Goal: Complete application form

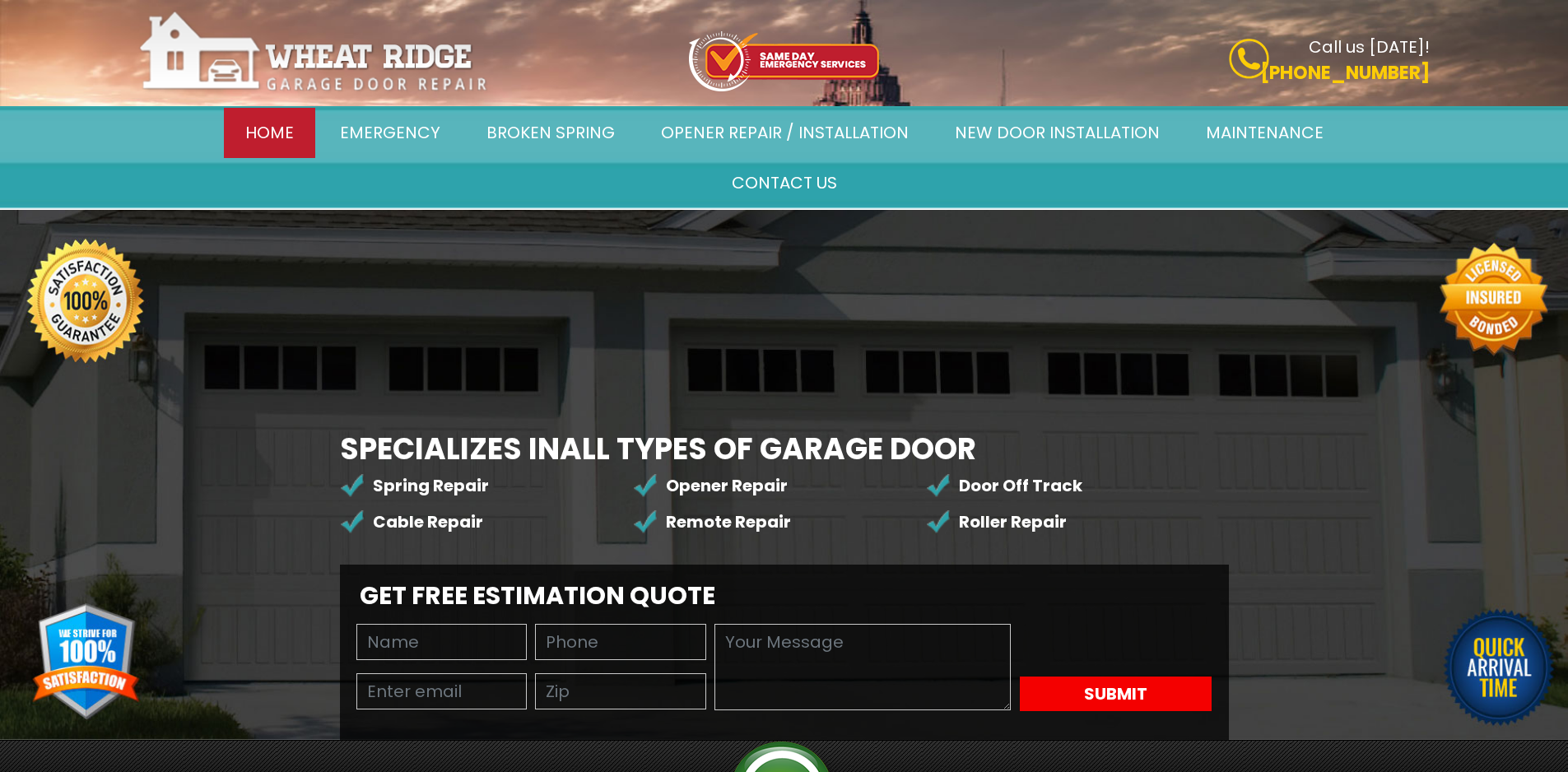
scroll to position [357, 0]
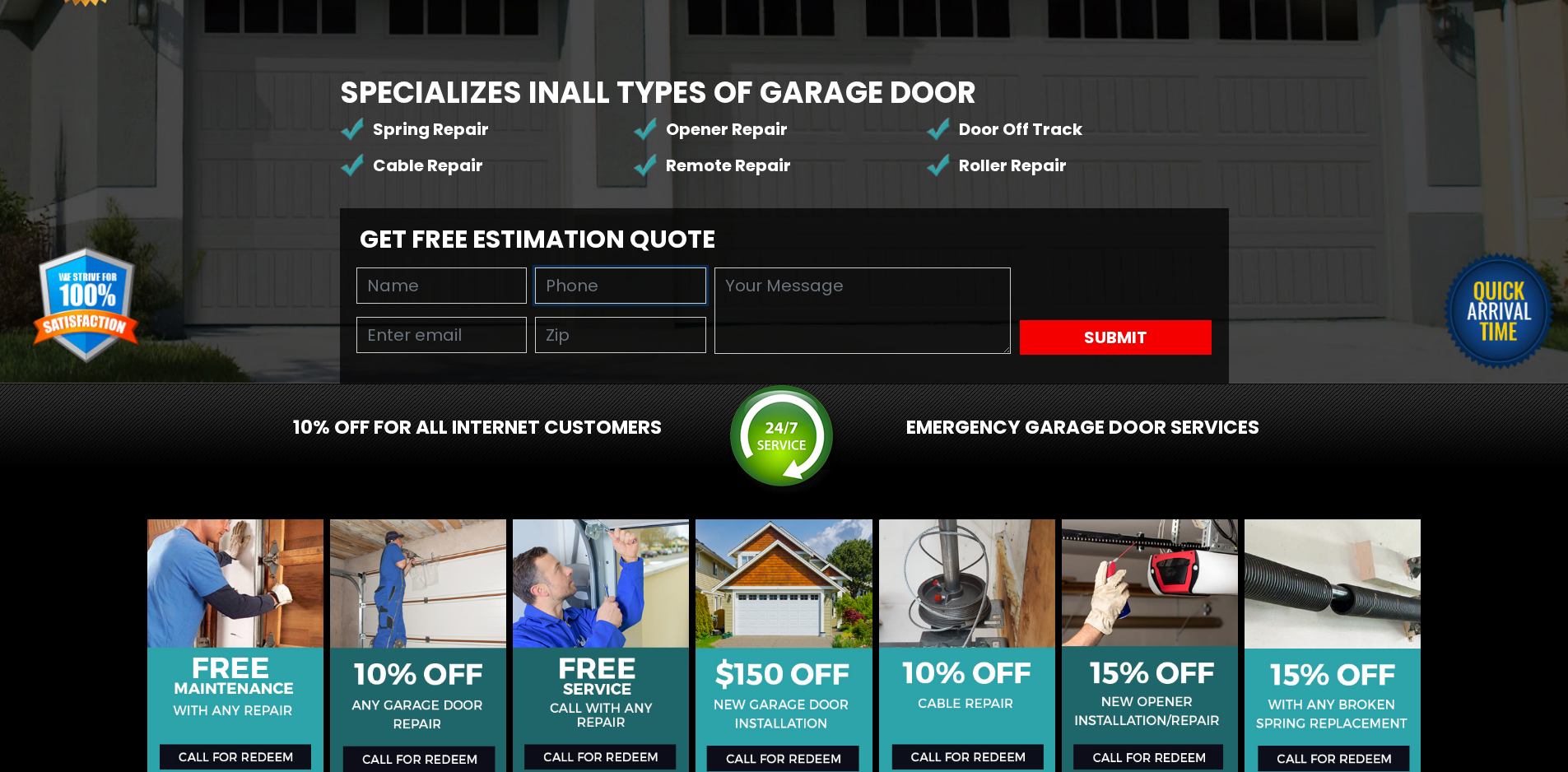
click at [535, 268] on input "text" at bounding box center [620, 285] width 171 height 36
type input "8149805065"
type input "Wayne Young"
type input "wayne@professionalcompanyprofile.com"
type input "94111"
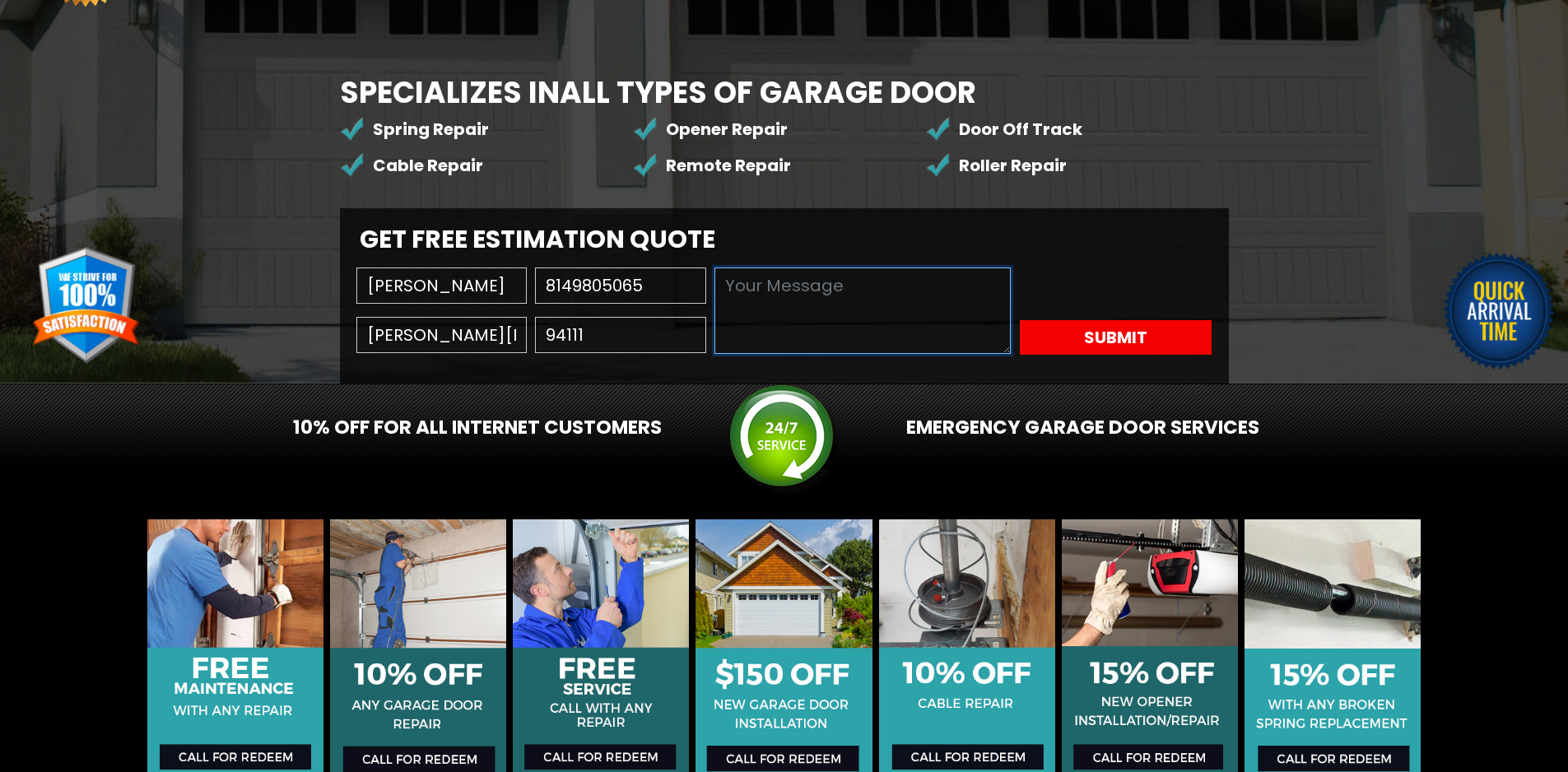
click at [715, 268] on textarea at bounding box center [862, 311] width 296 height 86
paste textarea "Wikipedia is considered to be the World’s most significant tool for reference m…"
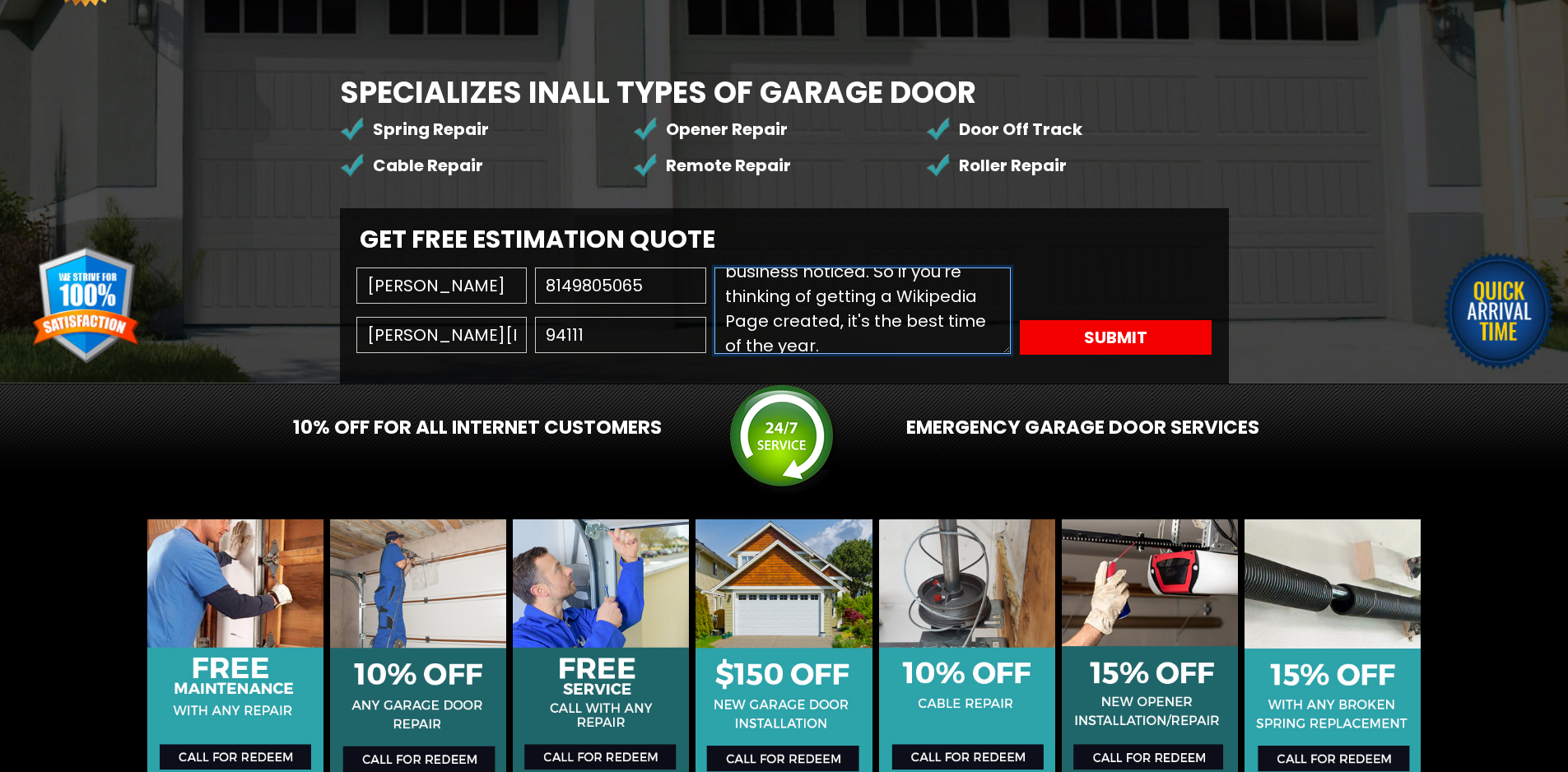
type textarea "Wikipedia is considered to be the World’s most significant tool for reference m…"
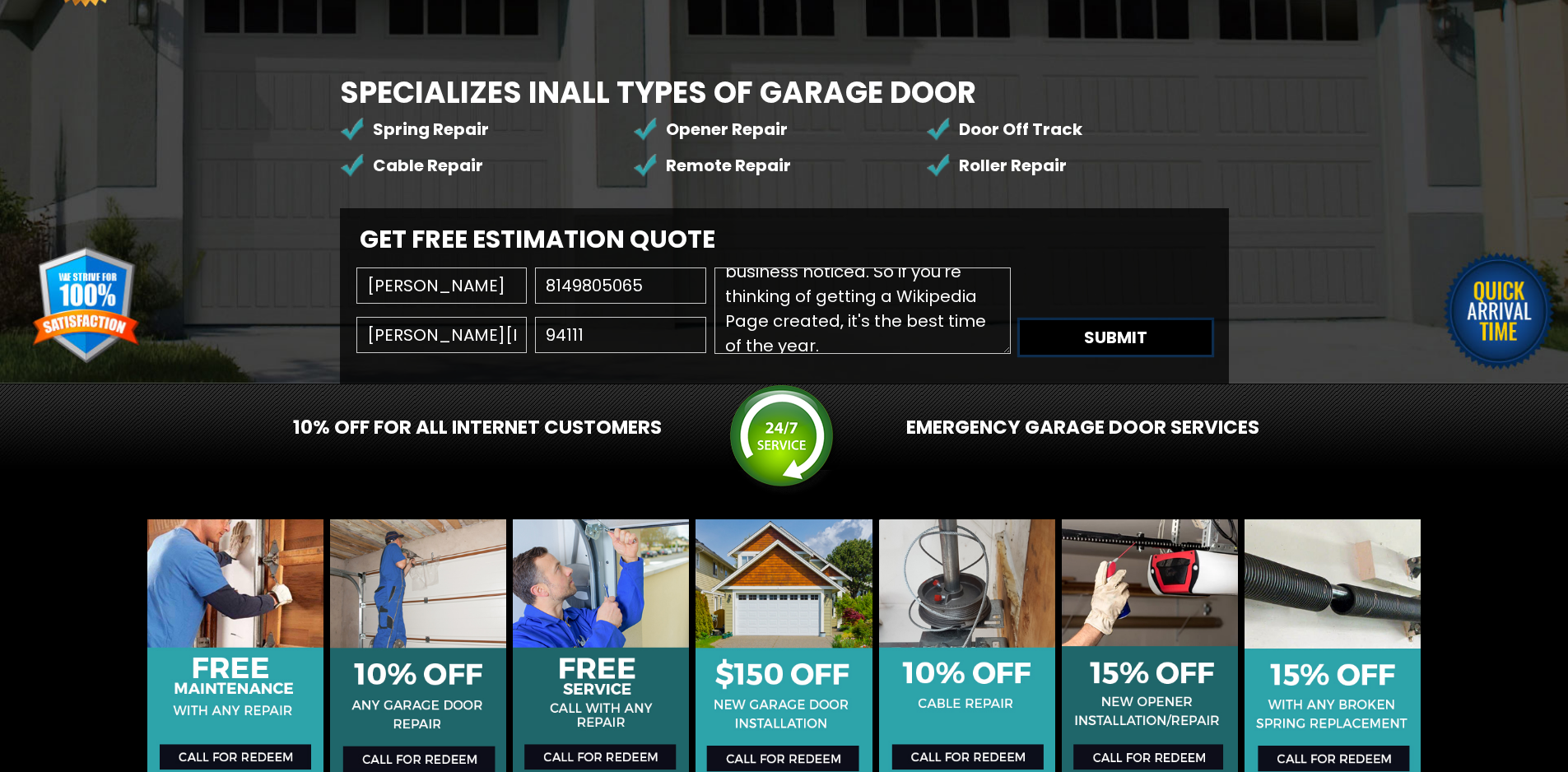
click at [1019, 321] on button "Submit" at bounding box center [1115, 337] width 191 height 34
